Goal: Task Accomplishment & Management: Manage account settings

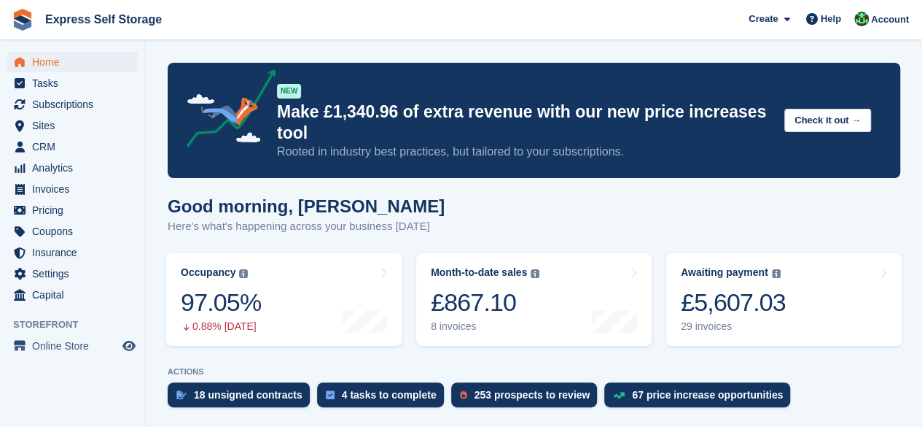
click at [717, 196] on div "Good morning, [PERSON_NAME] Here's what's happening across your business [DATE]" at bounding box center [534, 224] width 733 height 56
click at [79, 105] on span "Subscriptions" at bounding box center [75, 104] width 87 height 20
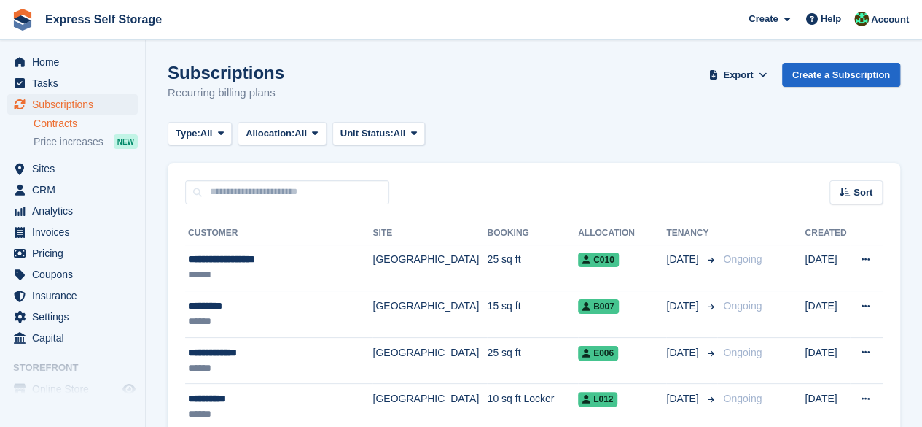
click at [85, 122] on link "Contracts" at bounding box center [86, 124] width 104 height 14
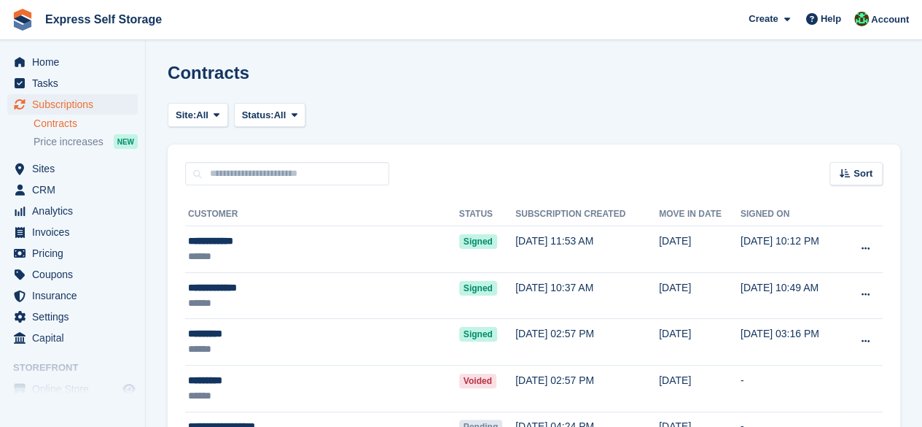
click at [254, 160] on div "Sort Sort by Move in date Move in (oldest first) Move in (newest first)" at bounding box center [534, 165] width 733 height 42
click at [242, 167] on input "text" at bounding box center [287, 174] width 204 height 24
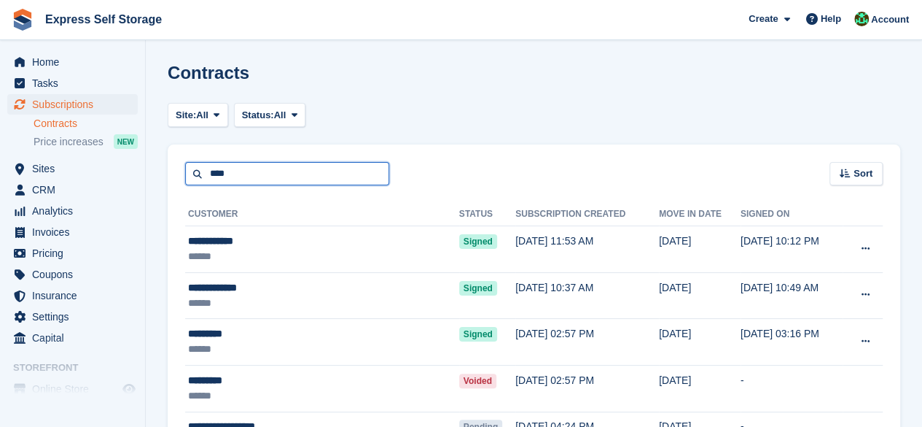
type input "****"
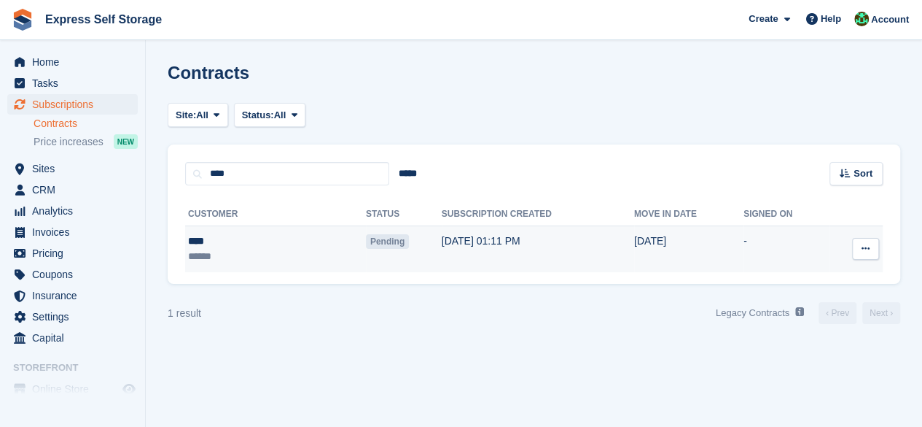
click at [442, 250] on td "[DATE] 01:11 PM" at bounding box center [538, 249] width 192 height 46
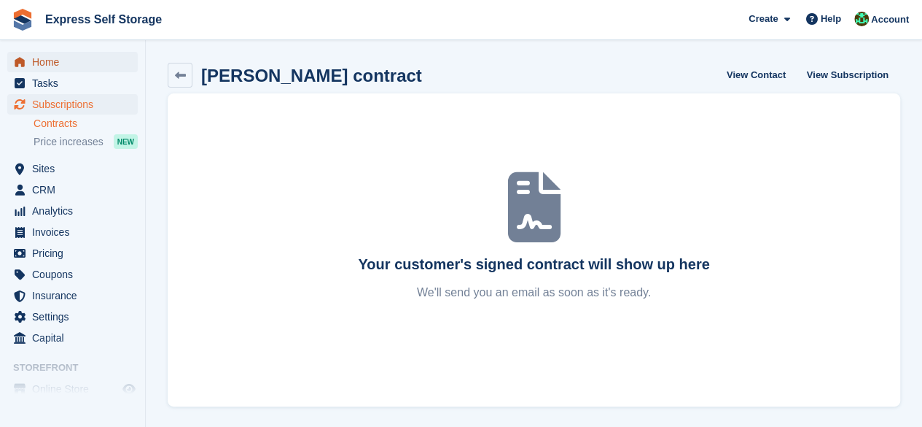
click at [70, 61] on span "Home" at bounding box center [75, 62] width 87 height 20
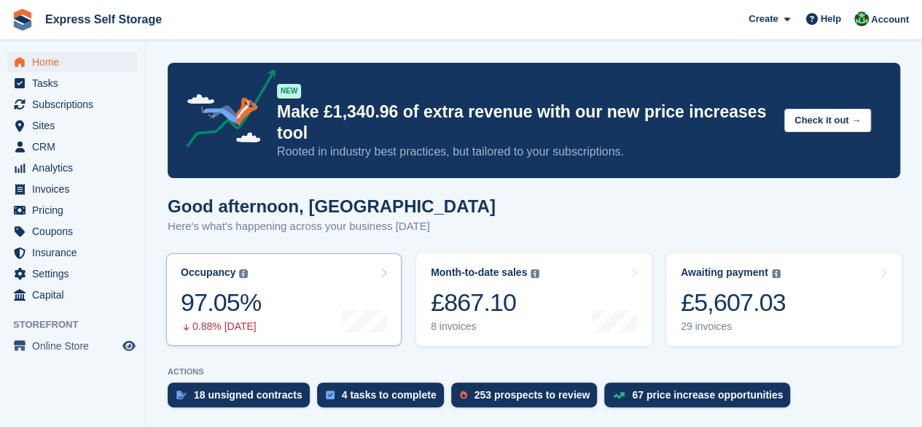
scroll to position [219, 0]
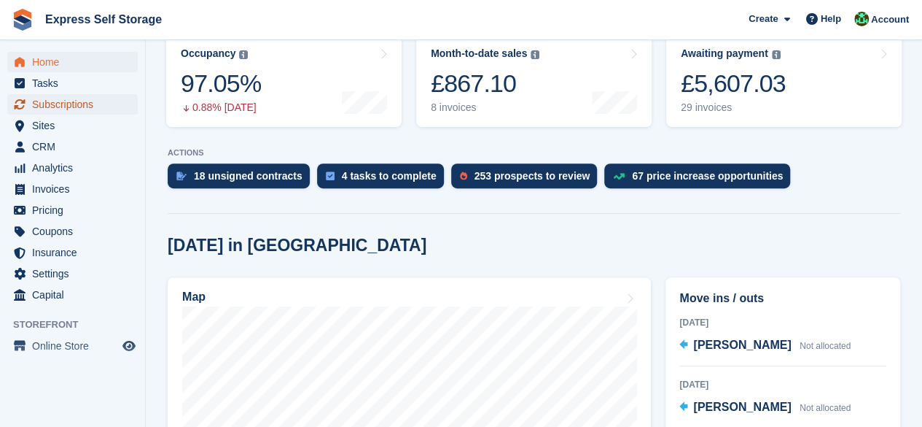
click at [88, 101] on span "Subscriptions" at bounding box center [75, 104] width 87 height 20
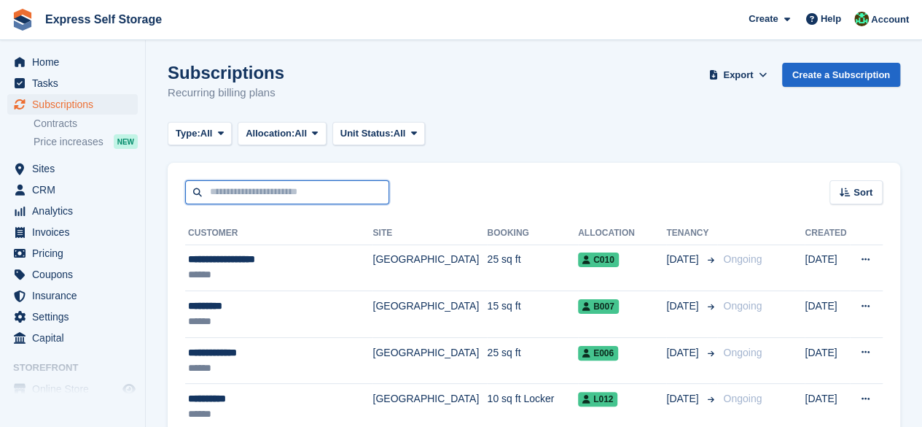
drag, startPoint x: 256, startPoint y: 200, endPoint x: 283, endPoint y: 185, distance: 30.7
click at [262, 193] on input "text" at bounding box center [287, 192] width 204 height 24
type input "****"
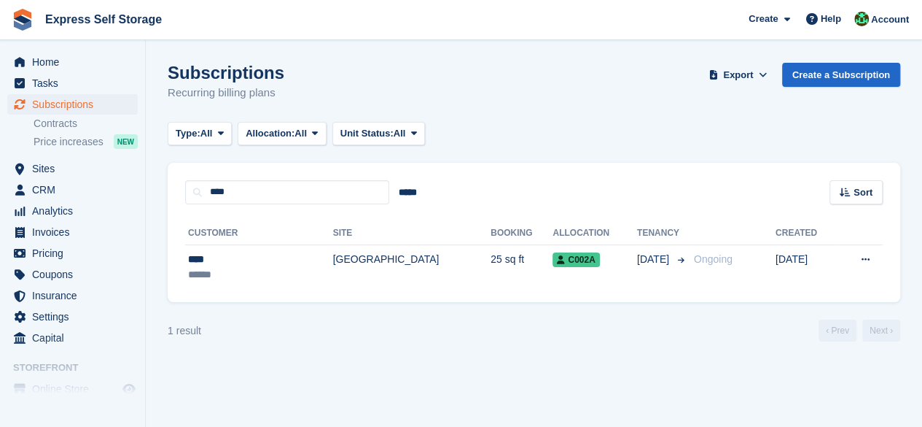
click at [350, 228] on th "Site" at bounding box center [412, 233] width 158 height 23
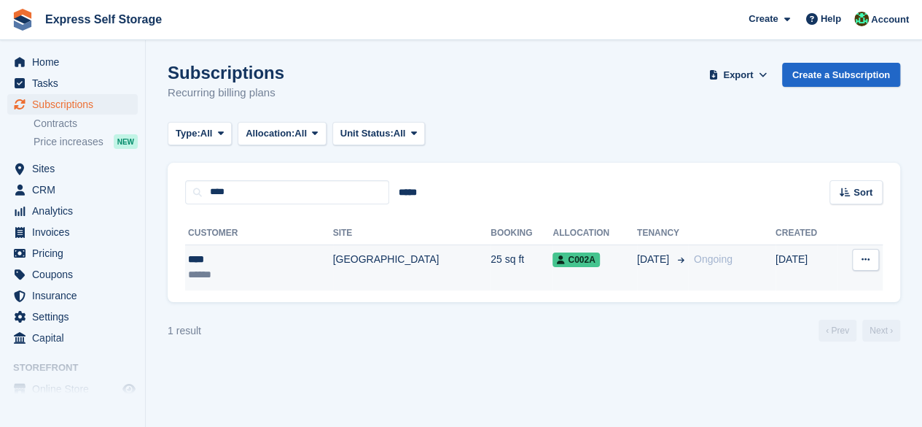
drag, startPoint x: 367, startPoint y: 246, endPoint x: 375, endPoint y: 246, distance: 7.3
click at [369, 246] on td "[GEOGRAPHIC_DATA]" at bounding box center [412, 267] width 158 height 46
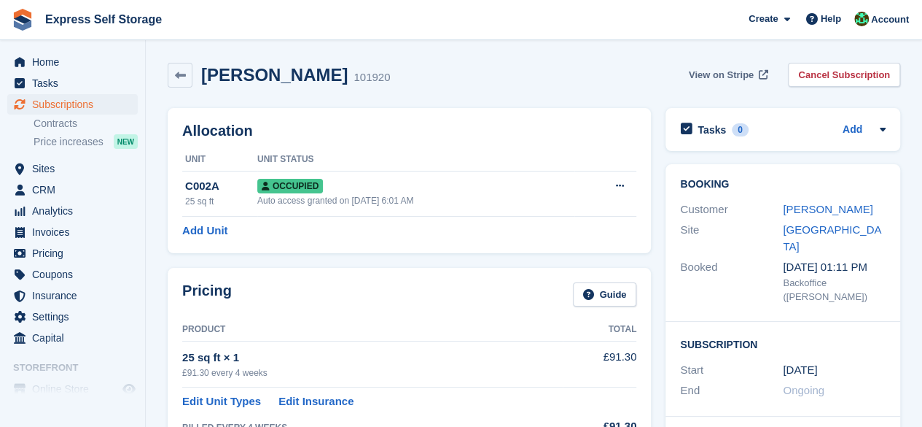
click at [712, 64] on link "View on Stripe" at bounding box center [727, 75] width 88 height 24
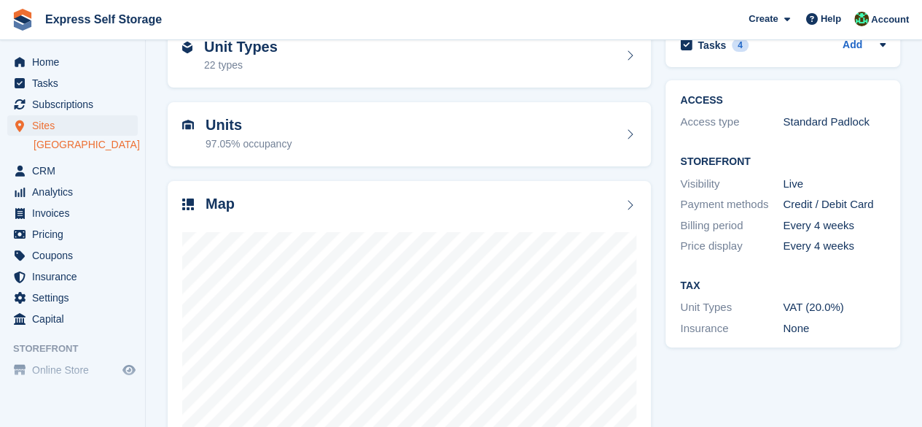
scroll to position [195, 0]
